Goal: Task Accomplishment & Management: Use online tool/utility

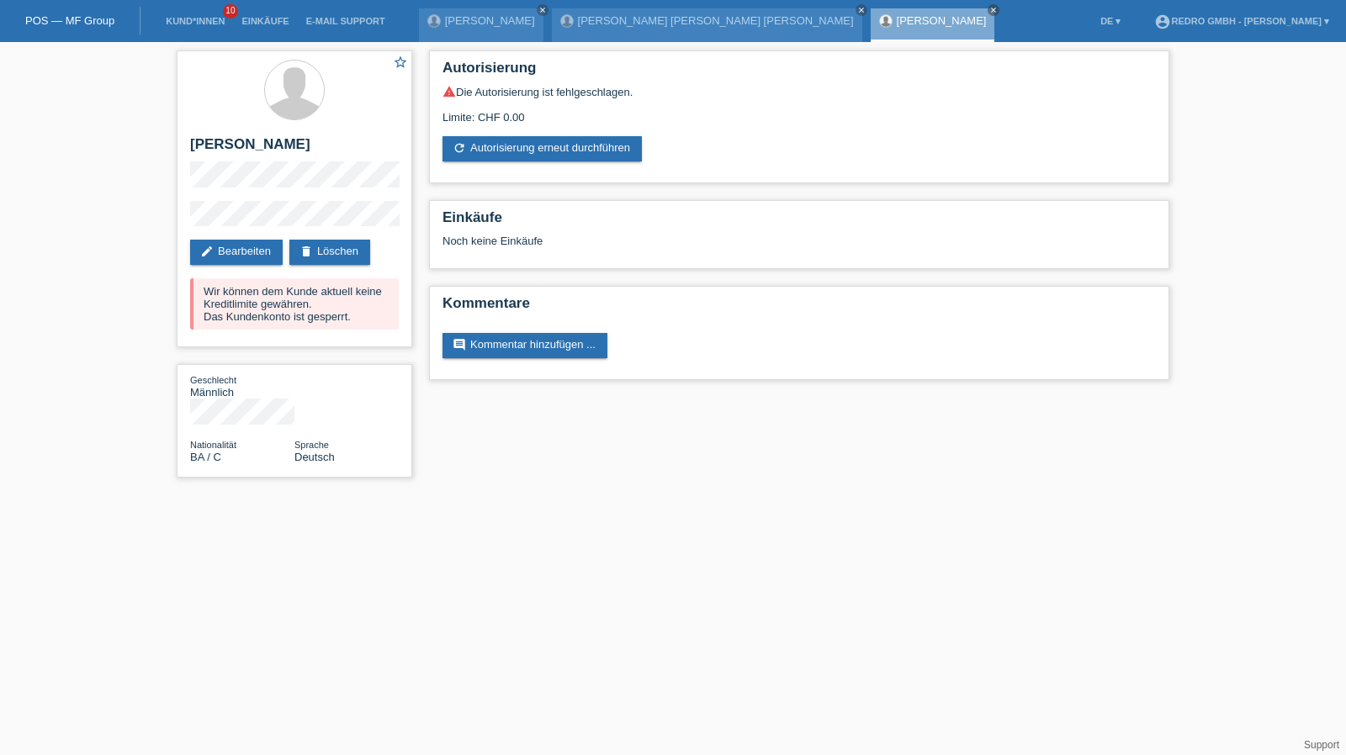
click at [198, 24] on link "Kund*innen" at bounding box center [195, 21] width 76 height 10
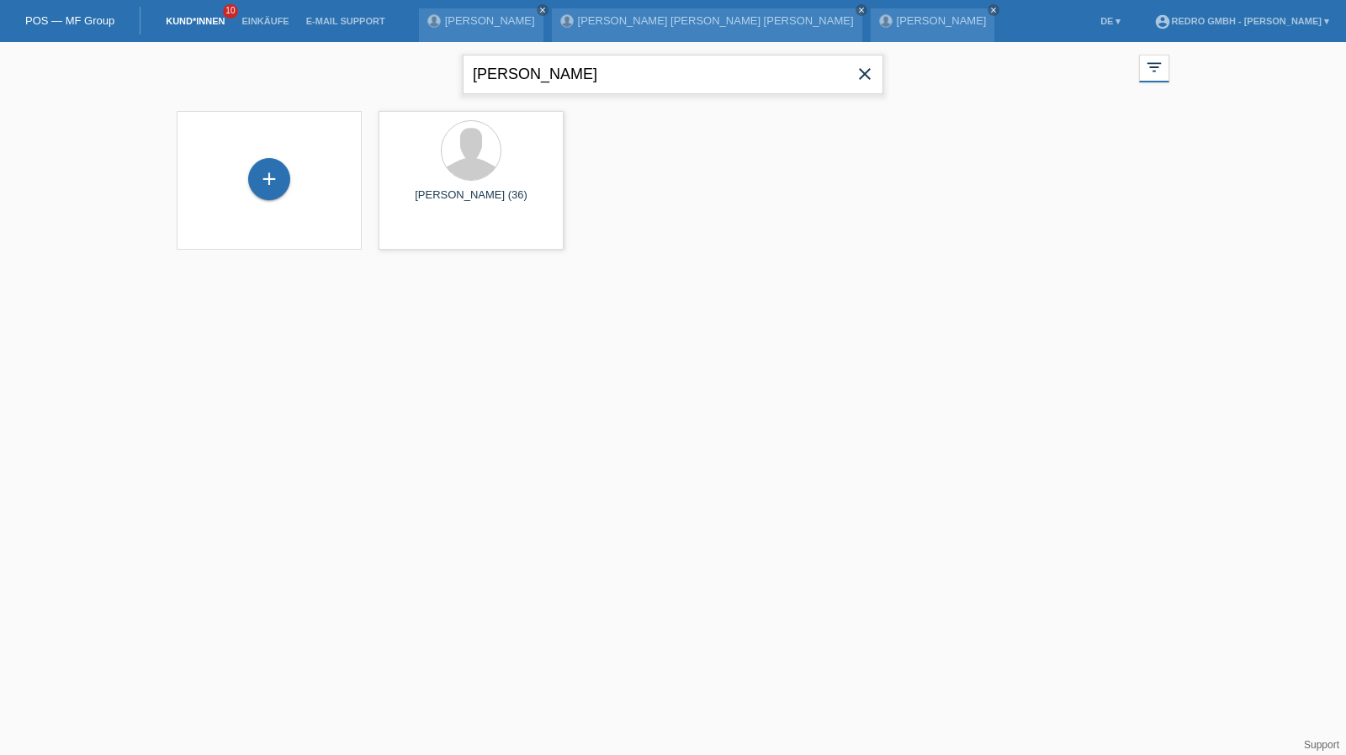
click at [522, 74] on input "meho" at bounding box center [673, 75] width 421 height 40
type input "cota"
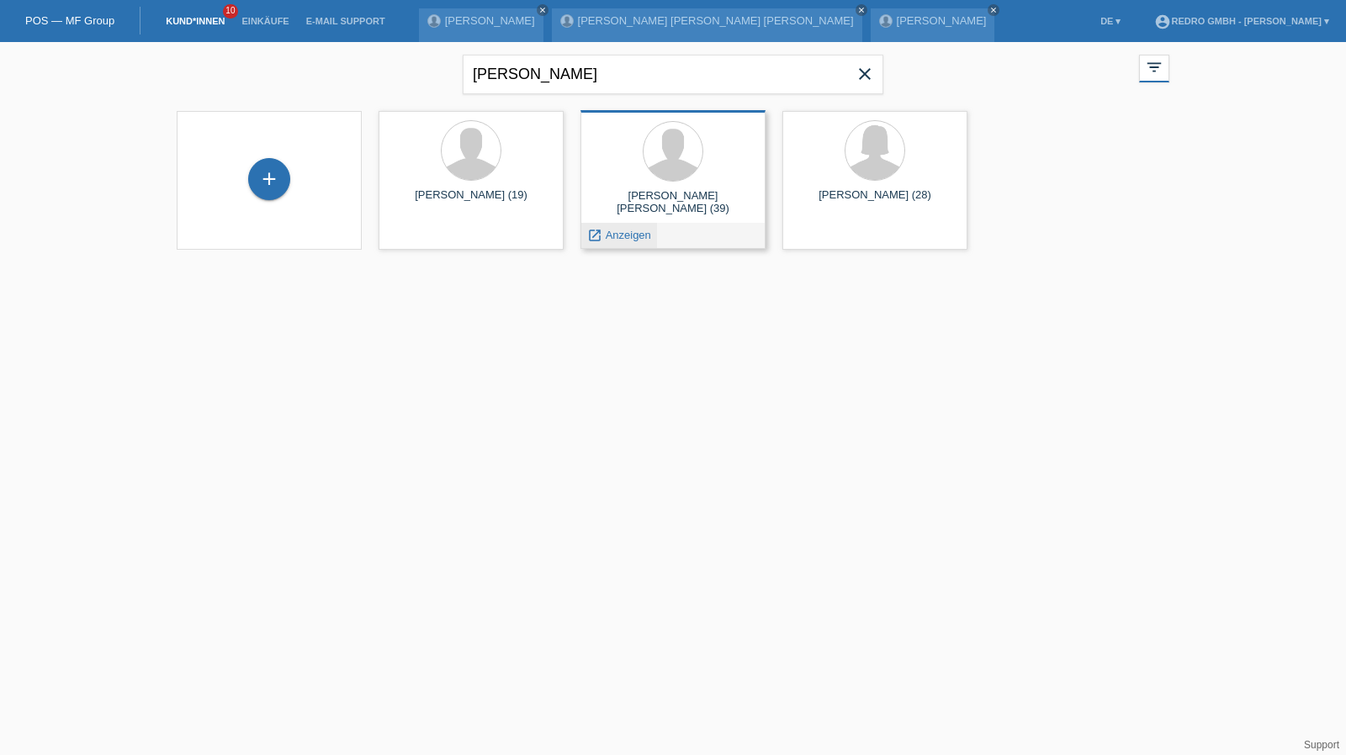
click at [631, 232] on span "Anzeigen" at bounding box center [628, 235] width 45 height 13
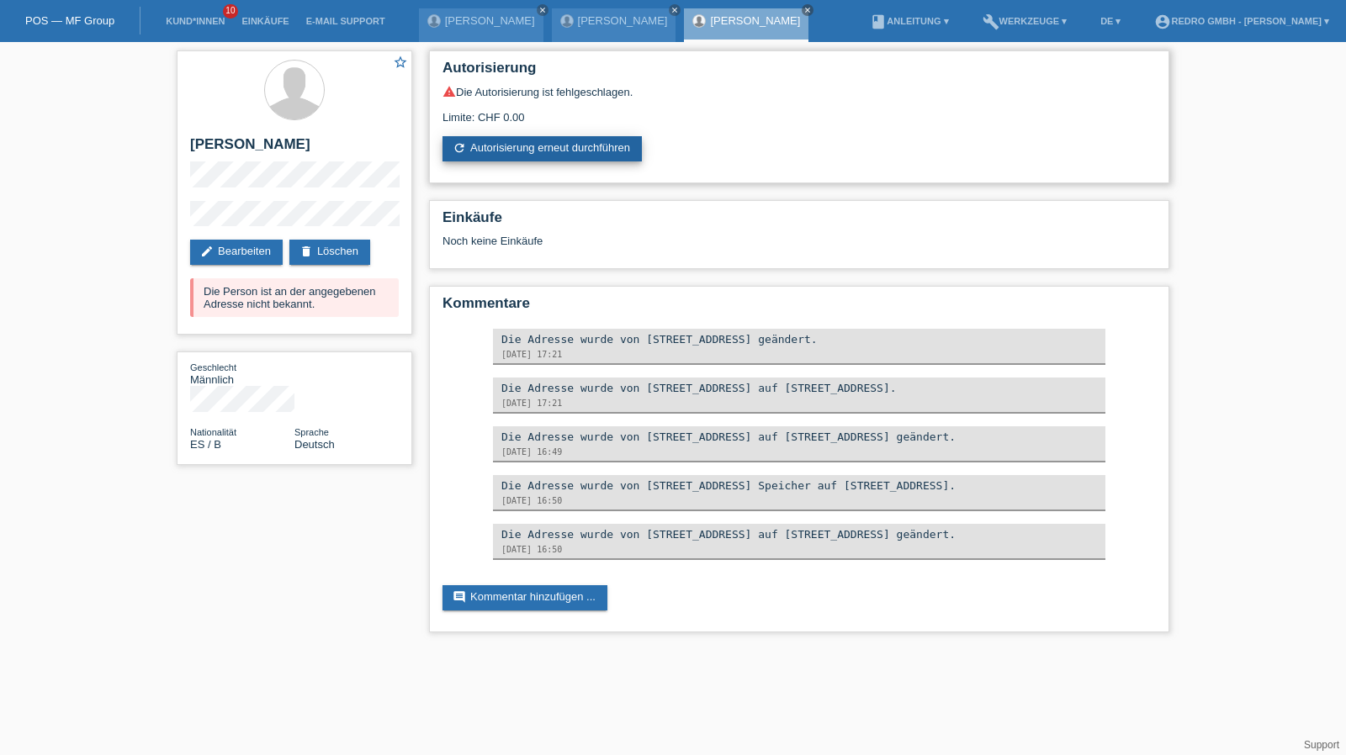
click at [556, 154] on link "refresh Autorisierung erneut durchführen" at bounding box center [541, 148] width 199 height 25
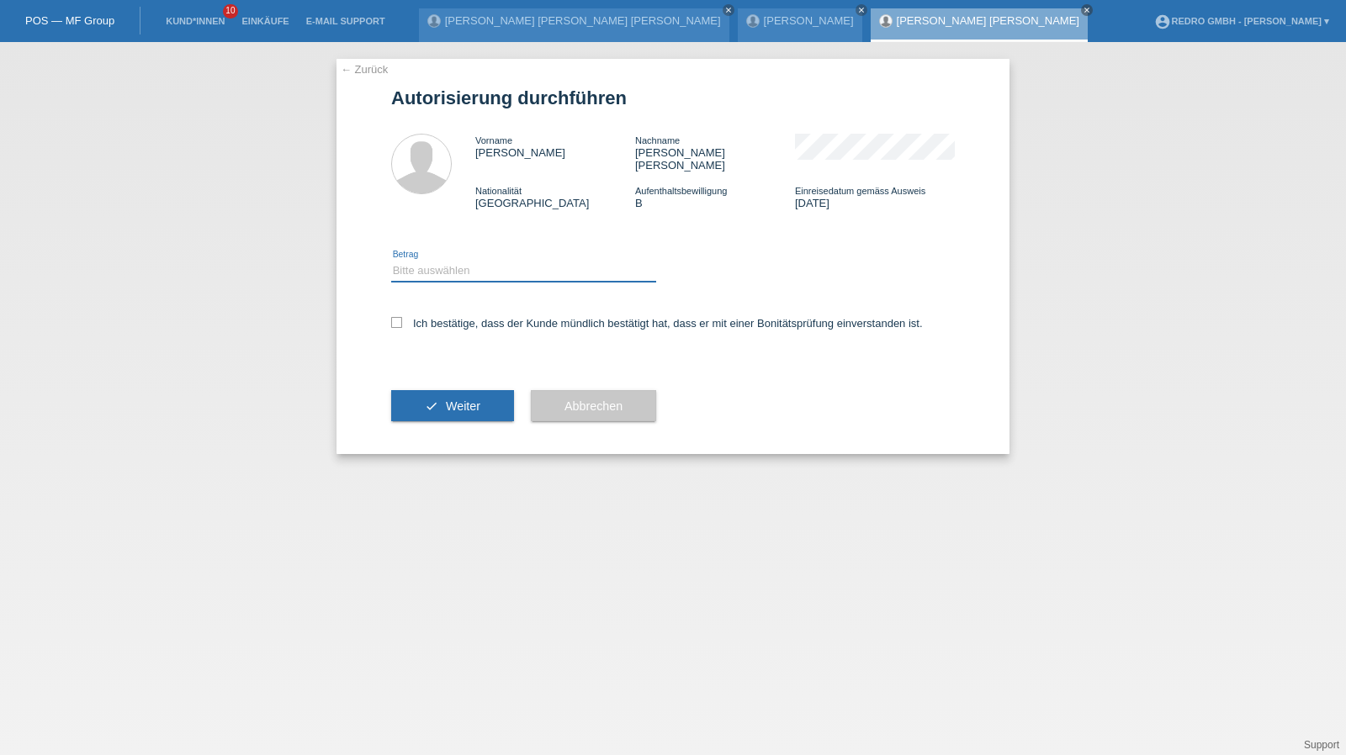
click at [431, 261] on select "Bitte auswählen CHF 1.00 - CHF 499.00 CHF 500.00 - CHF 1'999.00 CHF 2'000.00 - …" at bounding box center [523, 271] width 265 height 20
select select "1"
click at [391, 261] on select "Bitte auswählen CHF 1.00 - CHF 499.00 CHF 500.00 - CHF 1'999.00 CHF 2'000.00 - …" at bounding box center [523, 271] width 265 height 20
click at [426, 317] on label "Ich bestätige, dass der Kunde mündlich bestätigt hat, dass er mit einer Bonität…" at bounding box center [657, 323] width 532 height 13
click at [402, 317] on input "Ich bestätige, dass der Kunde mündlich bestätigt hat, dass er mit einer Bonität…" at bounding box center [396, 322] width 11 height 11
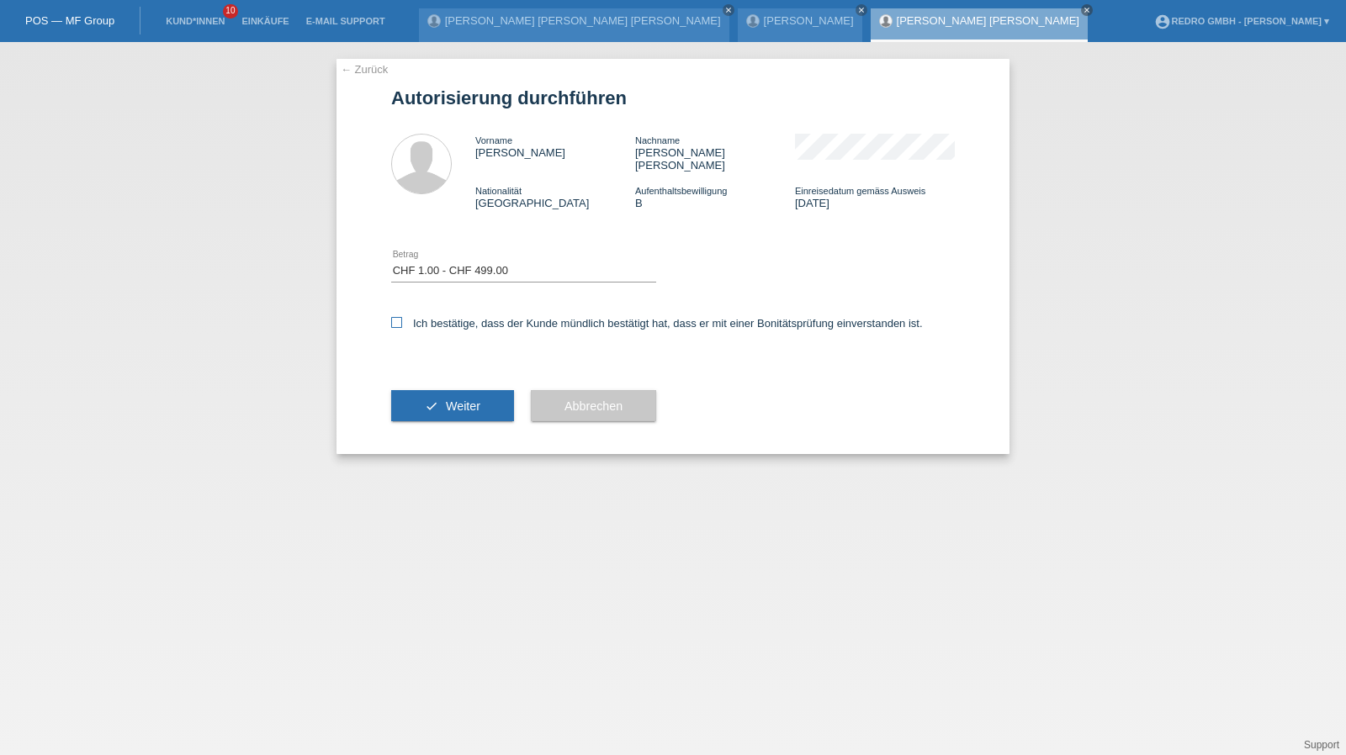
checkbox input "true"
click at [431, 390] on button "check Weiter" at bounding box center [452, 406] width 123 height 32
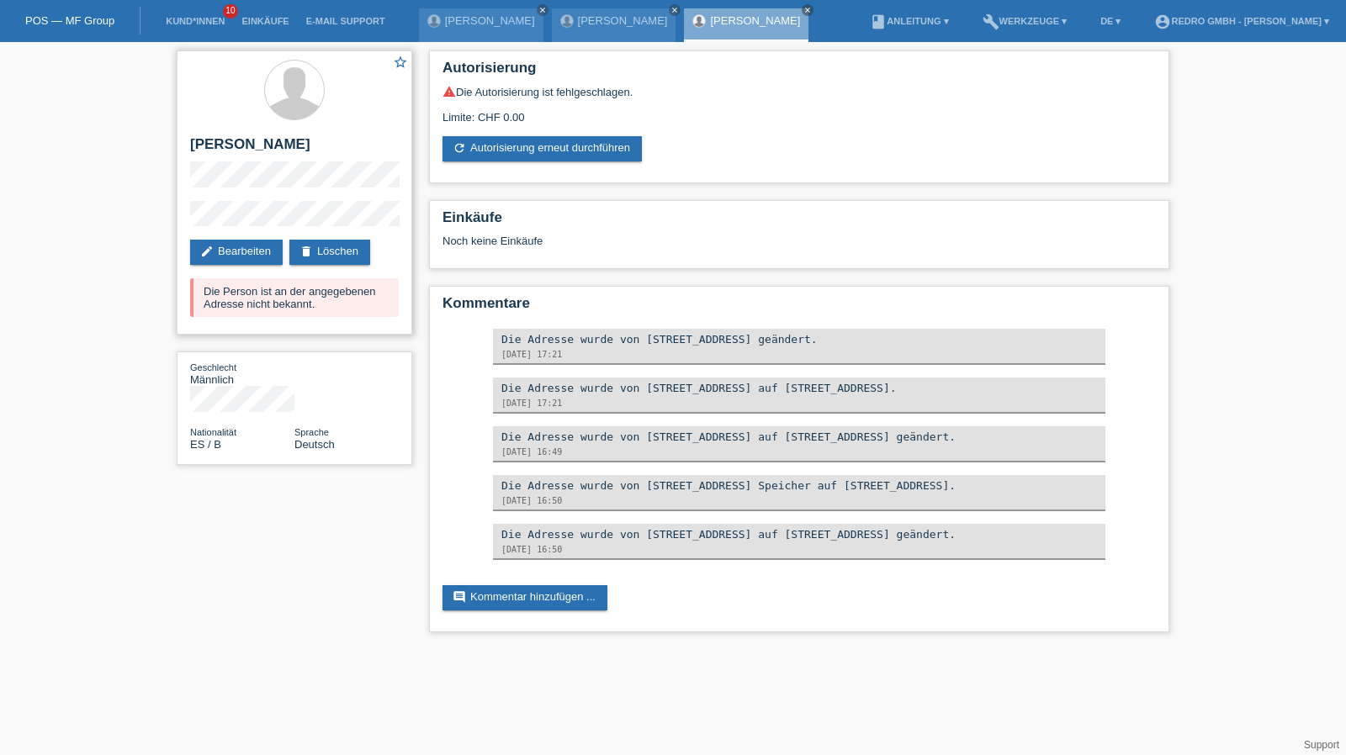
click at [269, 287] on div "Die Person ist an der angegebenen Adresse nicht bekannt." at bounding box center [294, 297] width 209 height 39
copy div "Die Person ist an der angegebenen Adresse nicht bekannt."
click at [249, 151] on h2 "[PERSON_NAME] [PERSON_NAME]" at bounding box center [294, 148] width 209 height 25
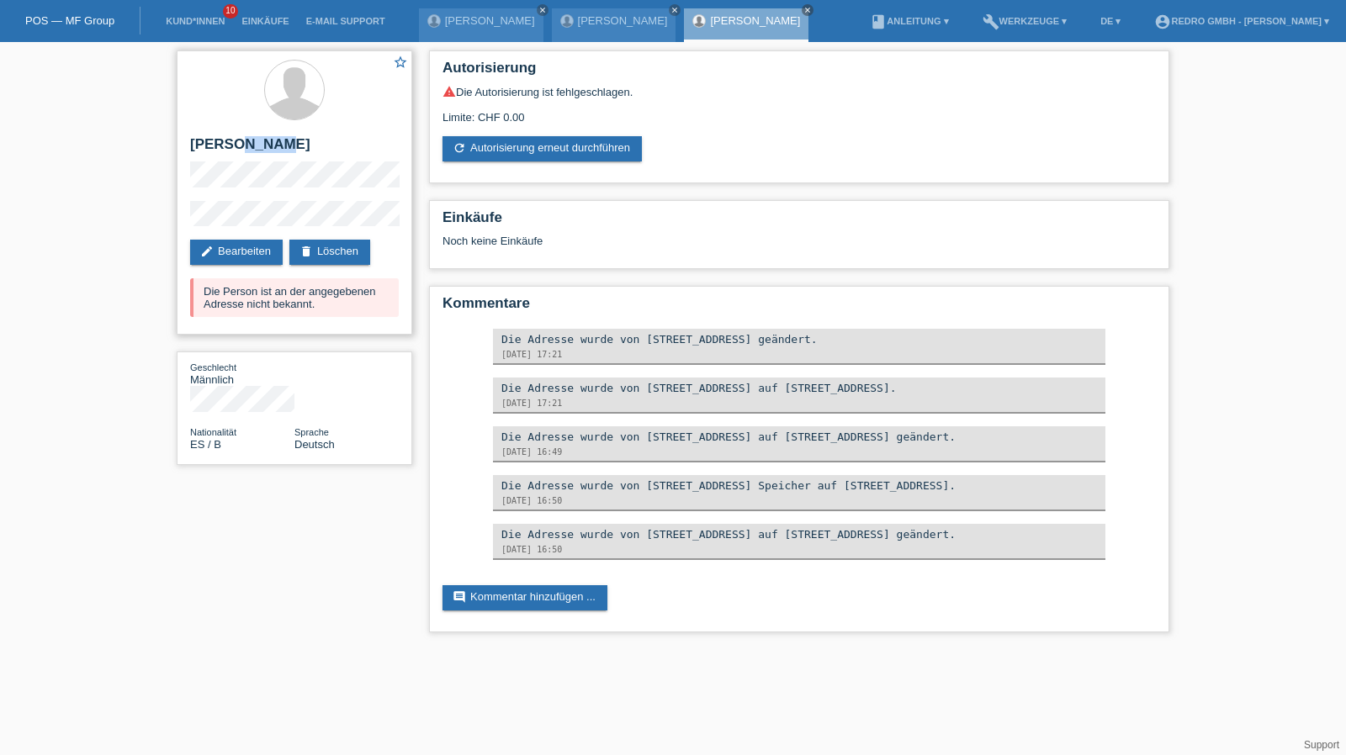
click at [249, 151] on h2 "[PERSON_NAME] [PERSON_NAME]" at bounding box center [294, 148] width 209 height 25
copy div "[PERSON_NAME] [PERSON_NAME]"
click at [177, 19] on link "Kund*innen" at bounding box center [195, 21] width 76 height 10
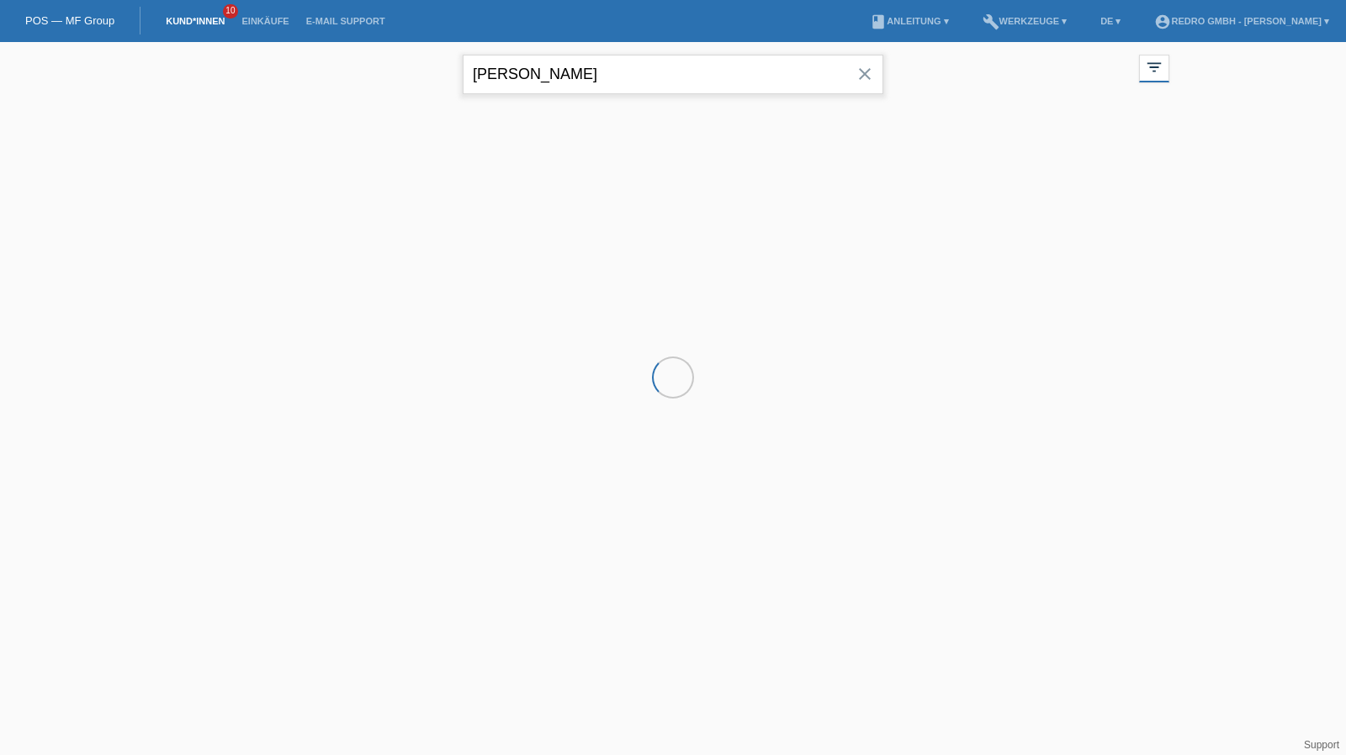
click at [522, 67] on input "[PERSON_NAME]" at bounding box center [673, 75] width 421 height 40
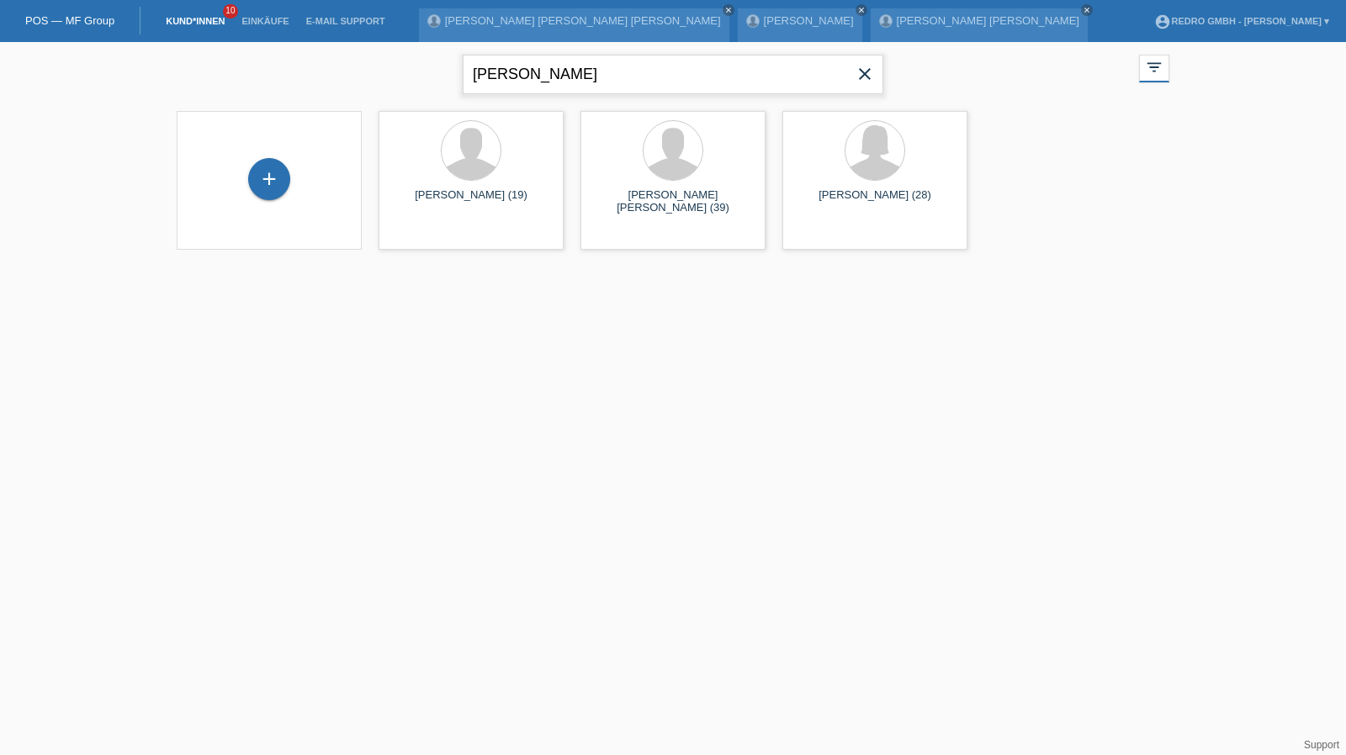
type input "[PERSON_NAME]"
click at [856, 71] on icon "close" at bounding box center [865, 74] width 20 height 20
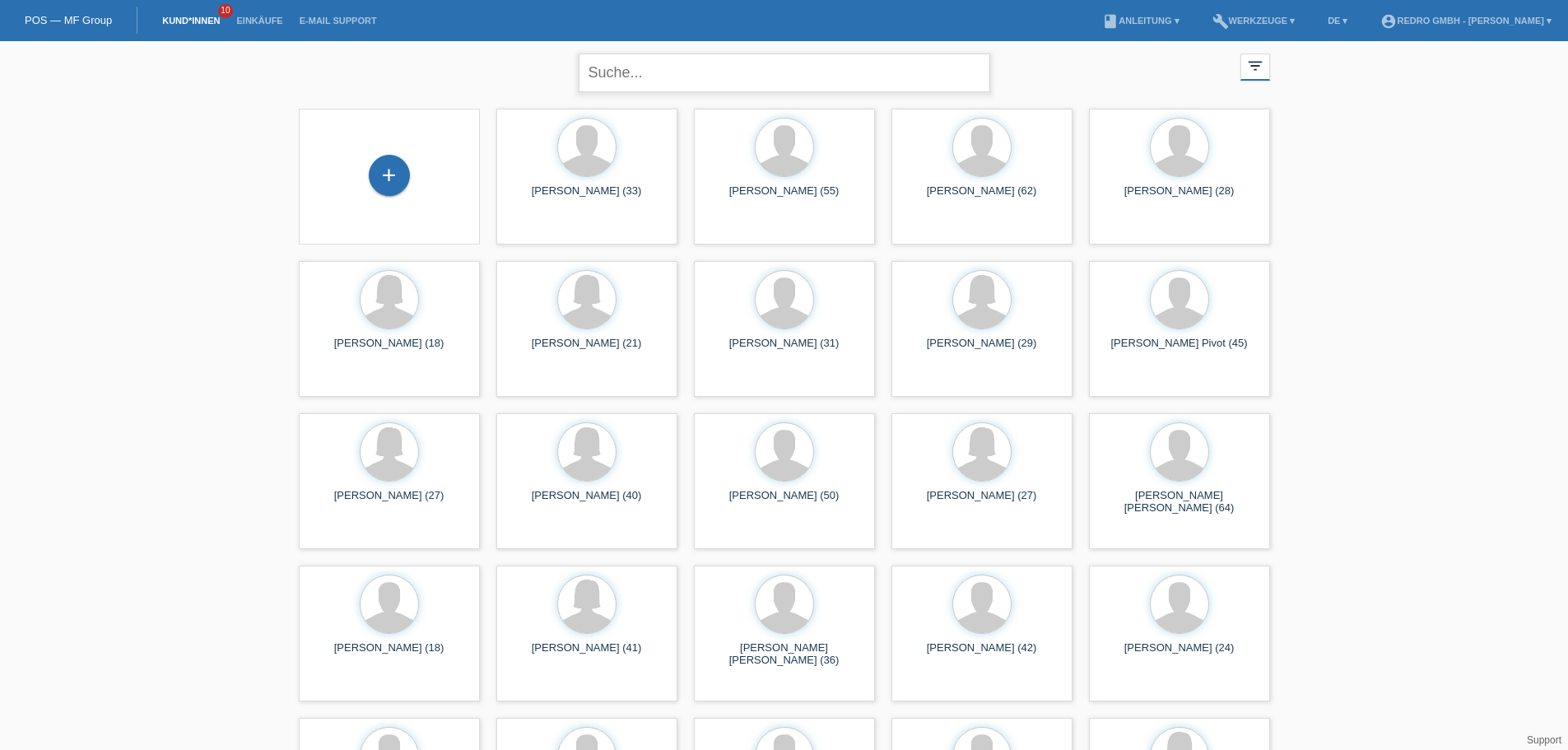
click at [624, 77] on input "text" at bounding box center [784, 73] width 412 height 39
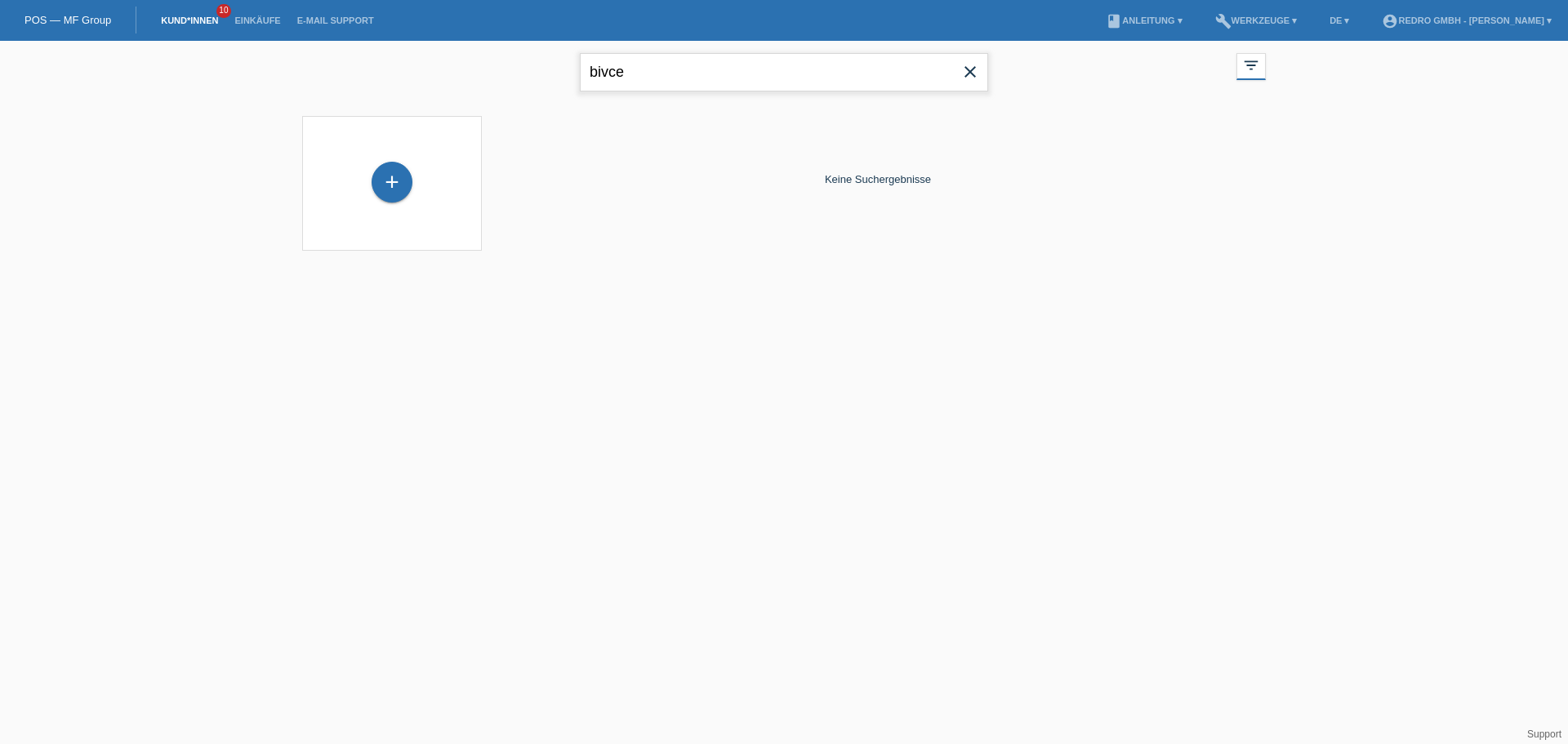
click at [728, 69] on input "bivce" at bounding box center [784, 73] width 409 height 39
type input "brice"
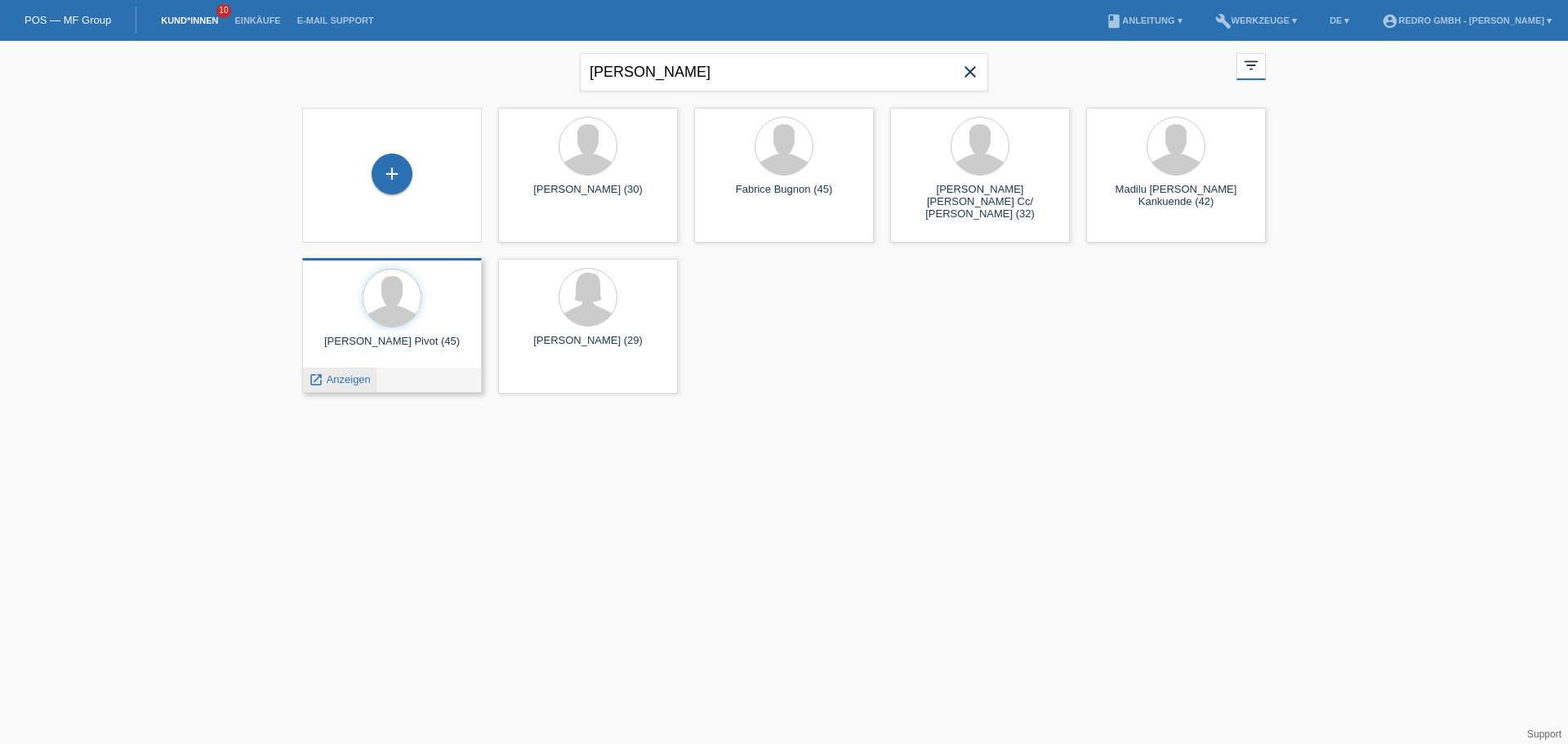
click at [357, 378] on span "Anzeigen" at bounding box center [348, 379] width 44 height 13
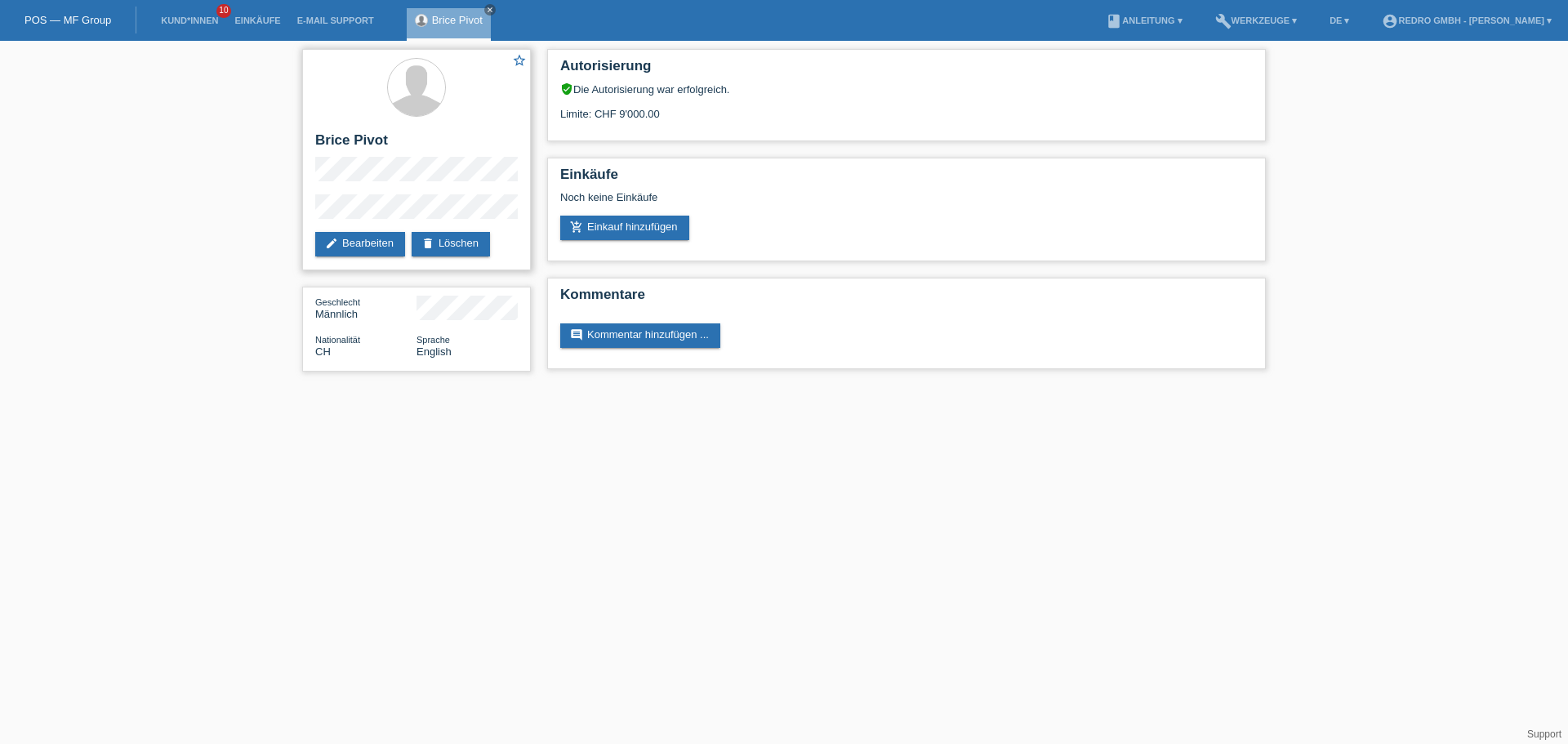
click at [364, 144] on h2 "Brice Pivot" at bounding box center [417, 144] width 203 height 24
copy div "Brice Pivot"
click at [371, 156] on div "star_border Brice Pivot edit Bearbeiten delete Löschen" at bounding box center [417, 159] width 229 height 221
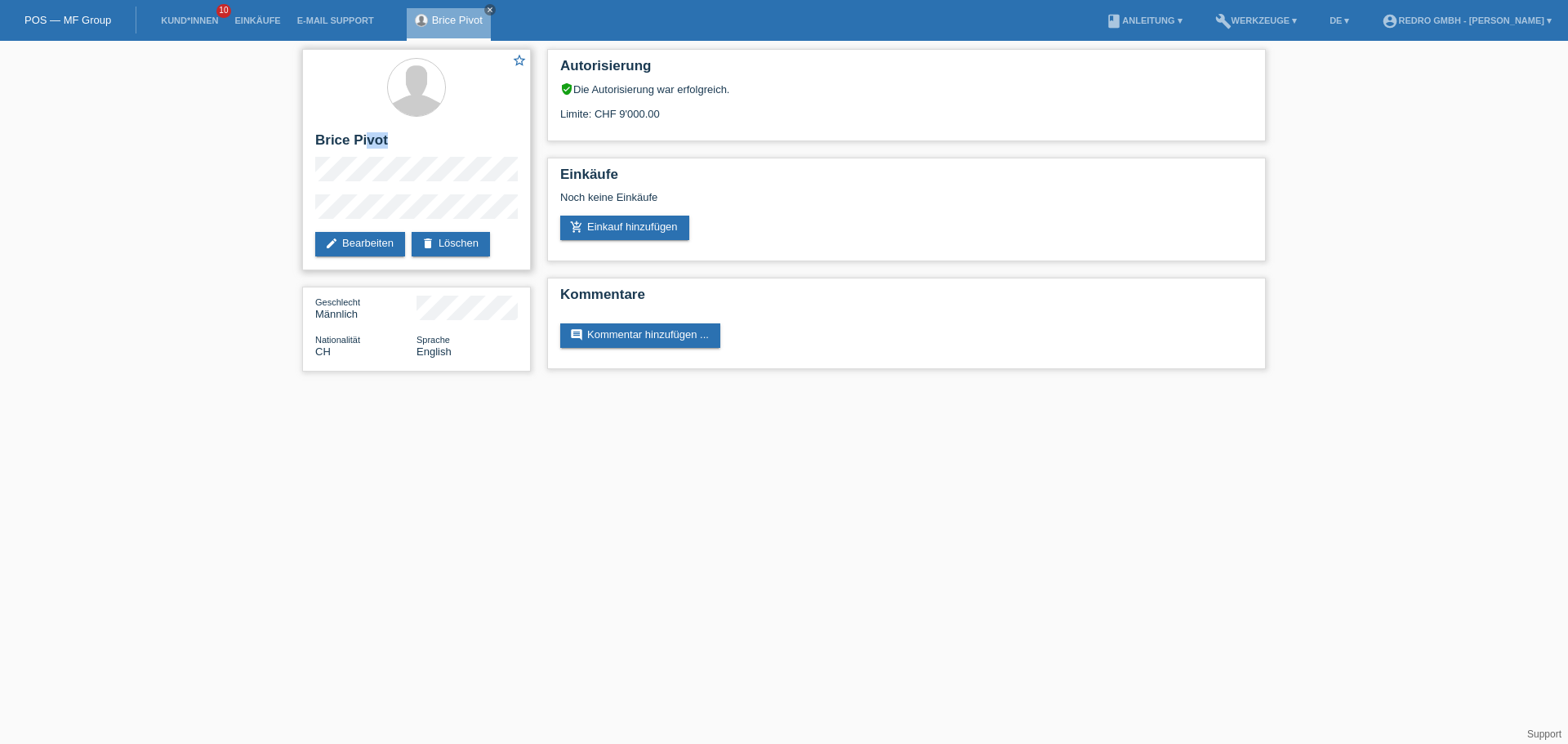
click at [371, 156] on h2 "Brice Pivot" at bounding box center [417, 144] width 203 height 24
click at [177, 15] on li "Kund*innen 10" at bounding box center [189, 20] width 74 height 42
click at [191, 19] on link "Kund*innen" at bounding box center [189, 20] width 74 height 10
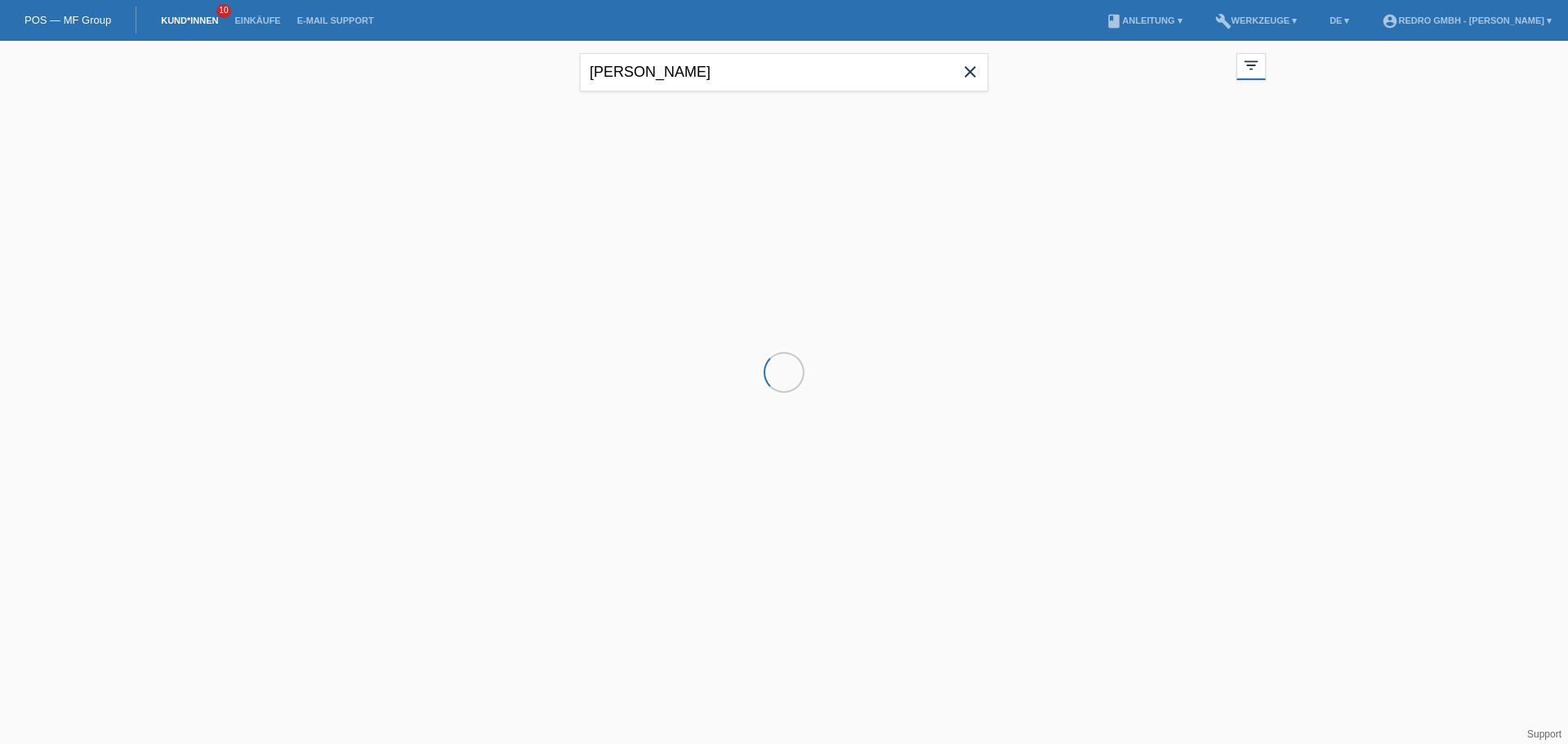
click at [694, 64] on input "[PERSON_NAME]" at bounding box center [784, 73] width 409 height 39
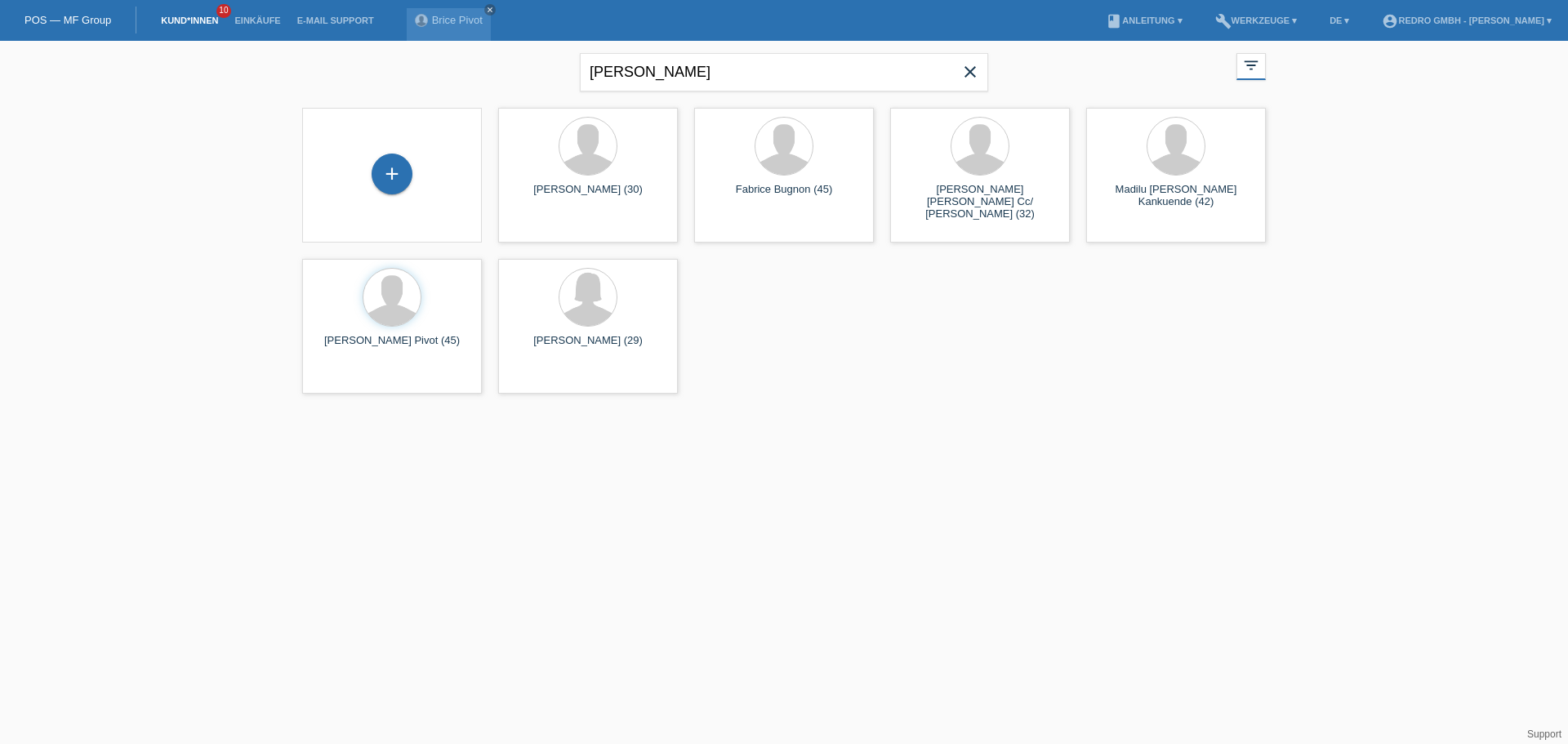
type input "[PERSON_NAME]"
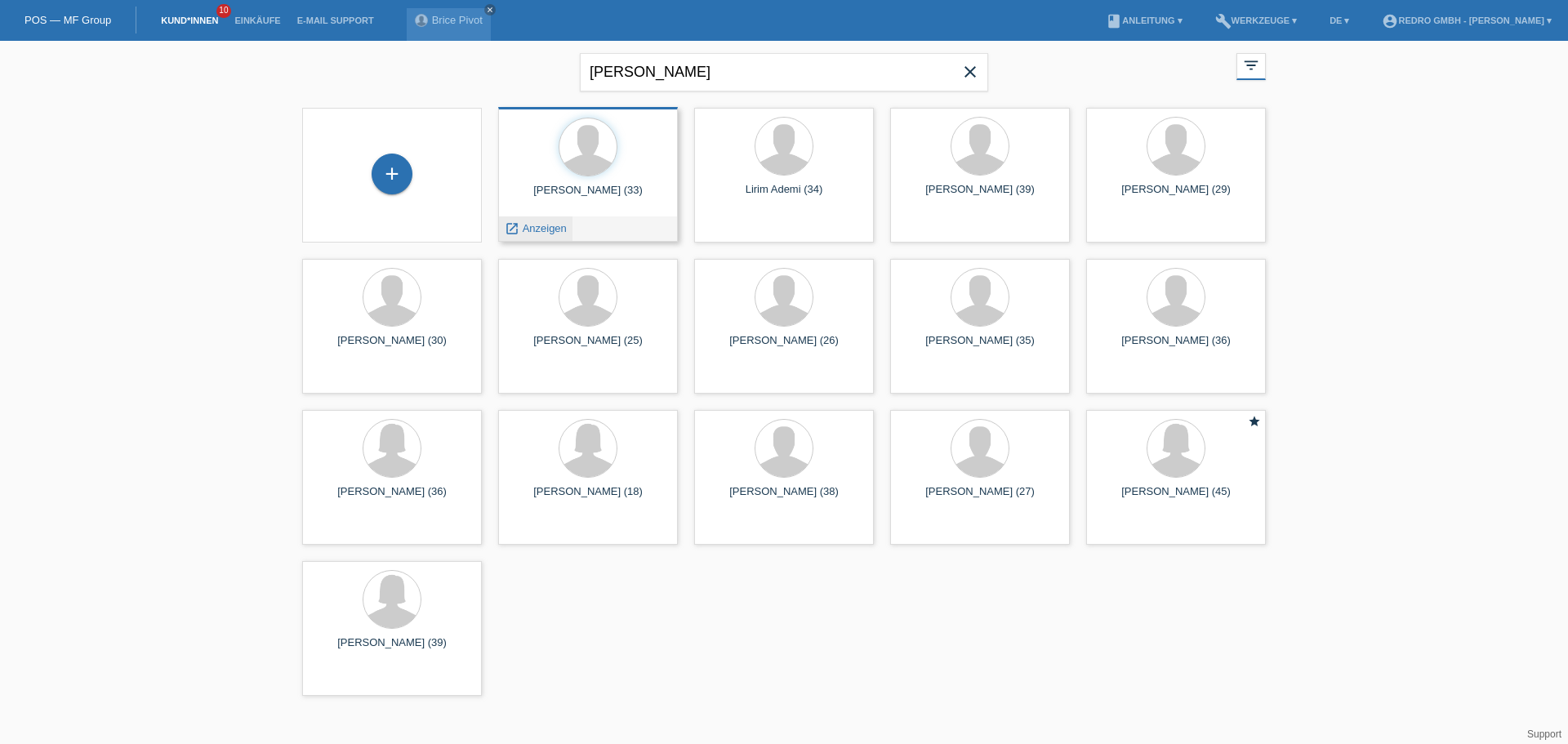
click at [552, 230] on span "Anzeigen" at bounding box center [544, 228] width 44 height 13
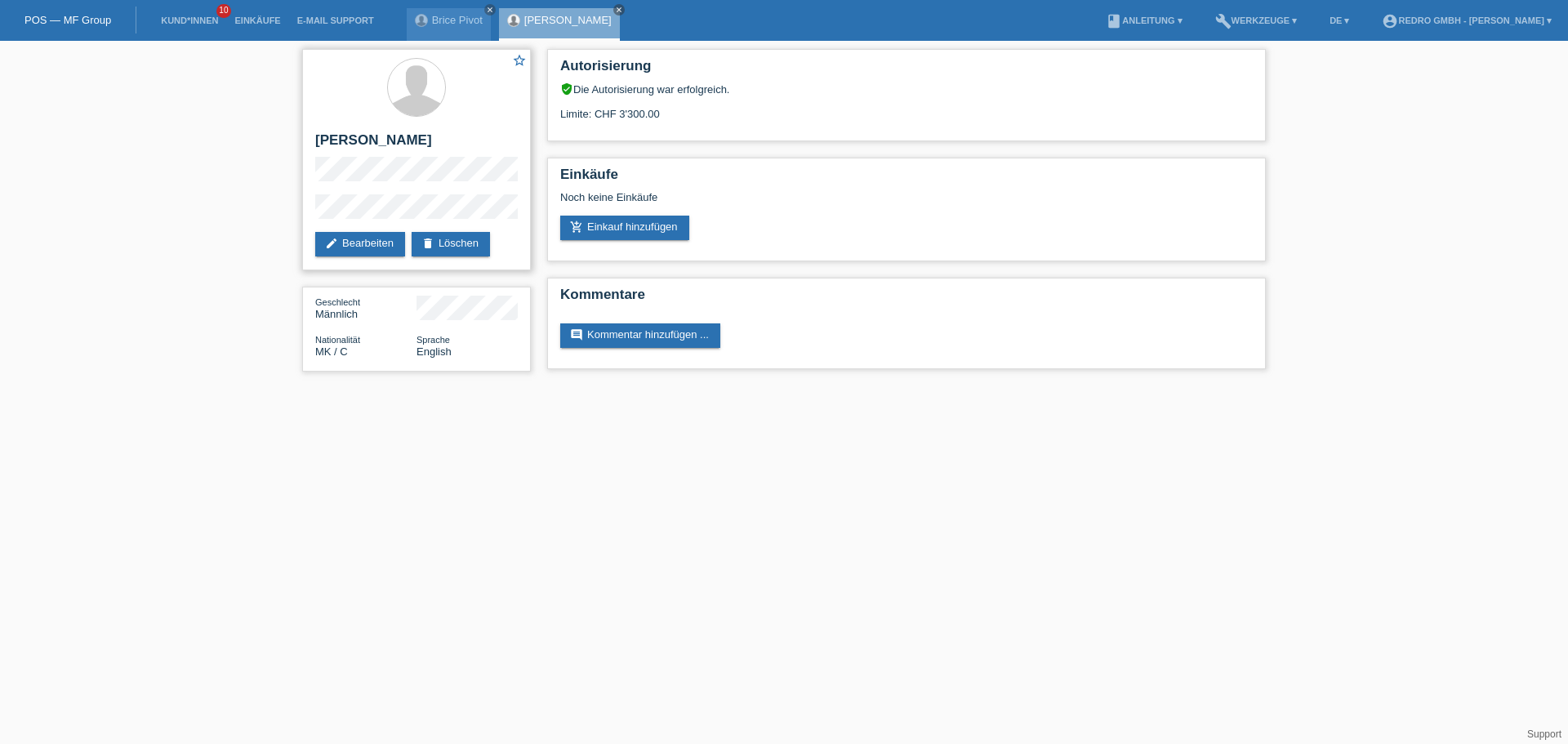
click at [376, 136] on h2 "[PERSON_NAME]" at bounding box center [417, 144] width 203 height 24
click at [358, 132] on h2 "[PERSON_NAME]" at bounding box center [417, 144] width 203 height 24
copy h2 "Lirim"
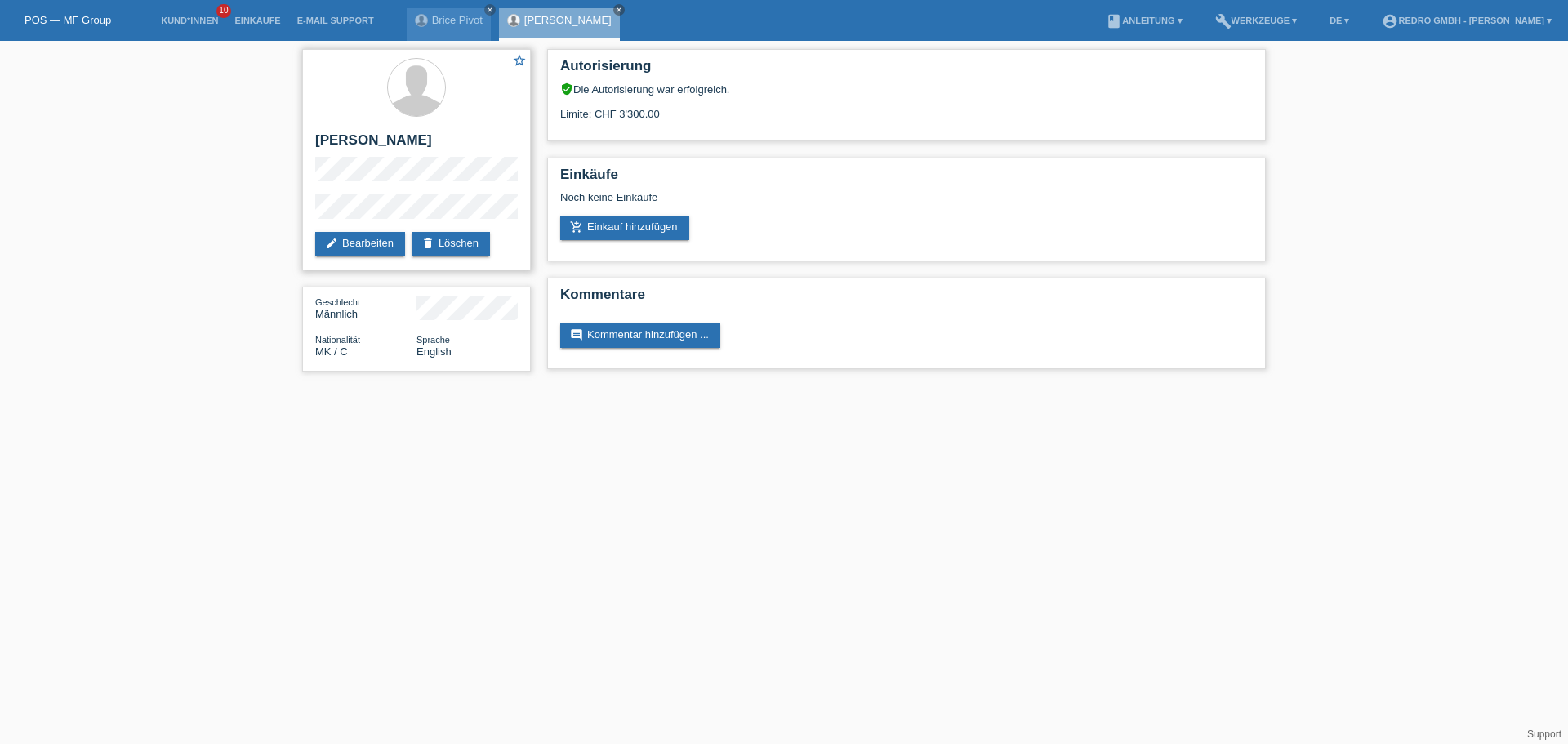
click at [325, 134] on h2 "[PERSON_NAME]" at bounding box center [417, 144] width 203 height 24
copy h2 "Tairi"
click at [290, 212] on div "star_border [PERSON_NAME] edit Bearbeiten delete Löschen Geschlecht Männlich Na…" at bounding box center [784, 214] width 1568 height 347
